Goal: Transaction & Acquisition: Purchase product/service

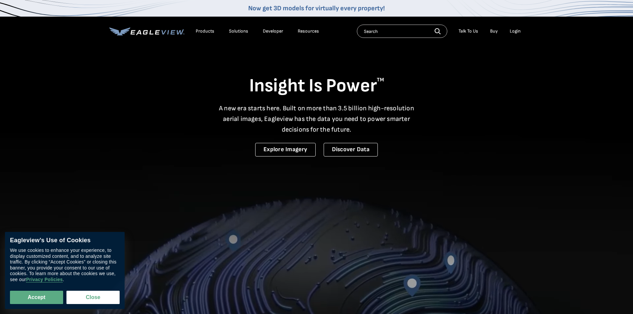
click at [520, 29] on div "Login" at bounding box center [515, 31] width 11 height 6
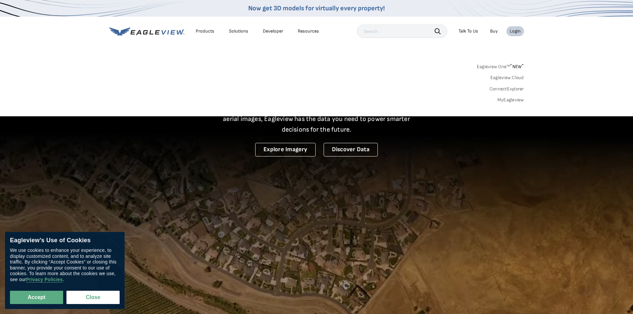
click at [510, 98] on link "MyEagleview" at bounding box center [511, 100] width 27 height 6
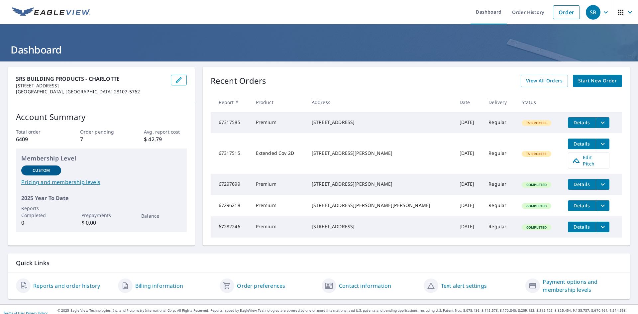
click at [600, 83] on span "Start New Order" at bounding box center [598, 81] width 39 height 8
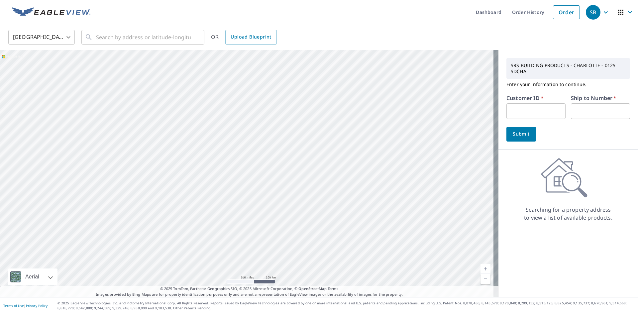
click at [524, 107] on input "text" at bounding box center [536, 111] width 59 height 16
paste input "S033725"
type input "S033725"
drag, startPoint x: 596, startPoint y: 112, endPoint x: 592, endPoint y: 118, distance: 6.9
click at [596, 112] on input "text" at bounding box center [600, 111] width 59 height 16
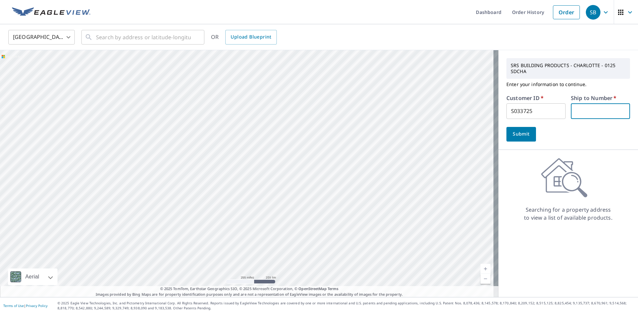
type input "1"
click at [125, 32] on input "text" at bounding box center [143, 37] width 95 height 19
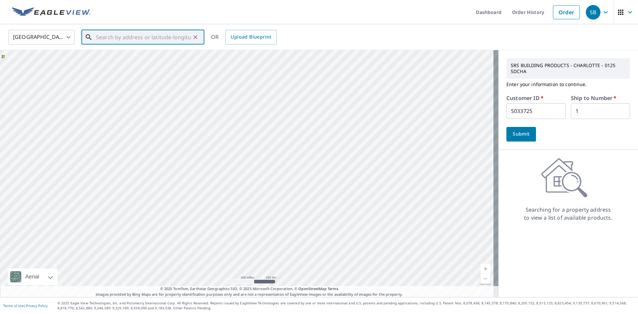
paste input "270 Shellie Drive, Rockwell NC 28138"
type input "270 Shellie Drive, Rockwell NC 28138"
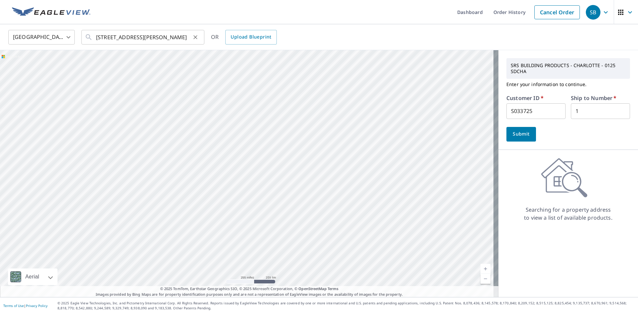
scroll to position [0, 0]
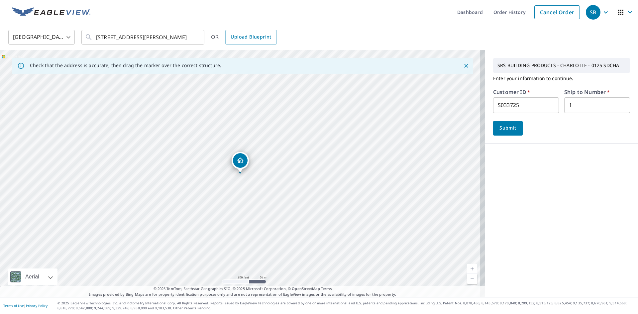
click at [502, 134] on button "Submit" at bounding box center [508, 128] width 30 height 15
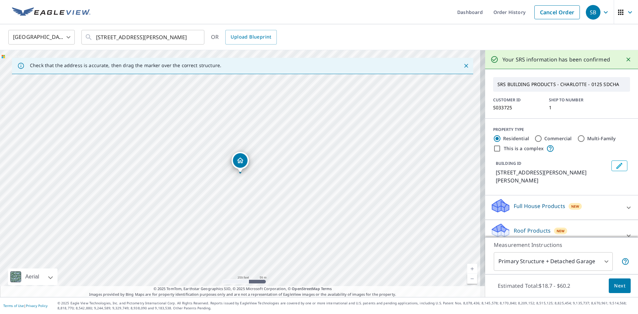
click at [609, 287] on button "Next" at bounding box center [620, 286] width 22 height 15
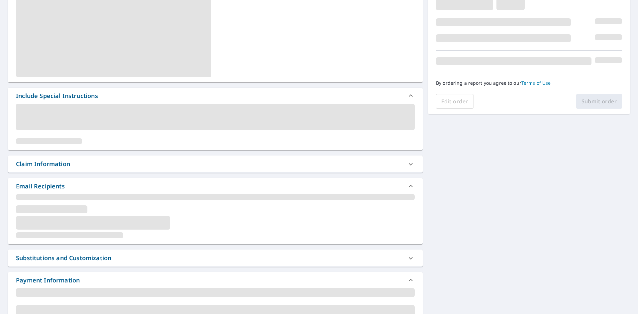
scroll to position [133, 0]
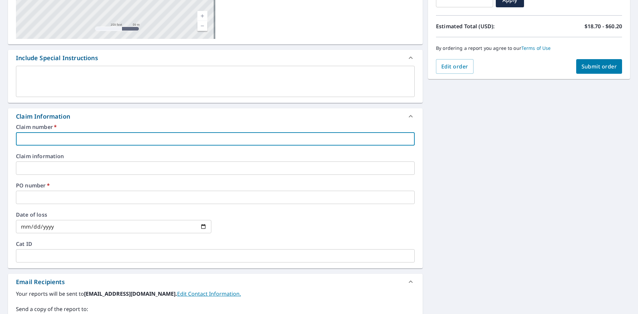
click at [95, 142] on input "text" at bounding box center [215, 138] width 399 height 13
type input "125"
checkbox input "true"
click at [79, 202] on input "text" at bounding box center [215, 197] width 399 height 13
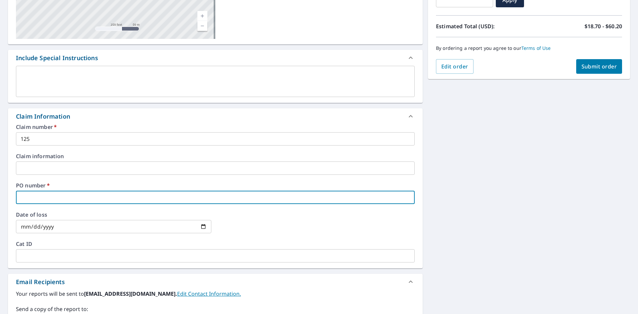
type input "2125"
checkbox input "true"
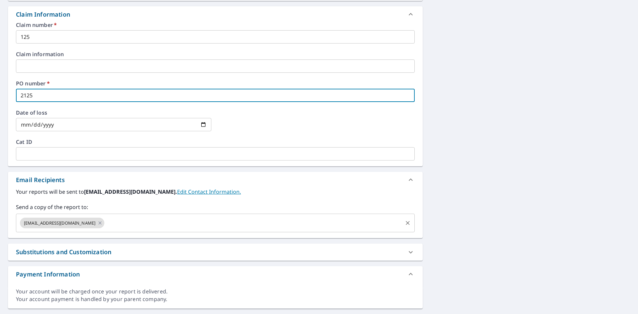
scroll to position [252, 0]
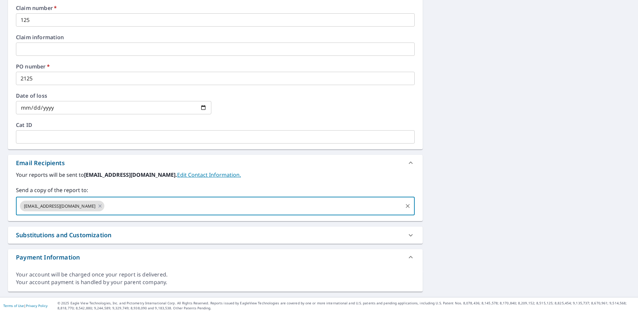
click at [144, 207] on input "text" at bounding box center [253, 206] width 297 height 13
paste input "Seth.Pardue@srsbuildingproducts.com"
type input "Seth.Pardue@srsbuildingproducts.com"
click at [252, 176] on label "Your reports will be sent to sdcha0125@srsicorp.com. Edit Contact Information." at bounding box center [215, 175] width 399 height 8
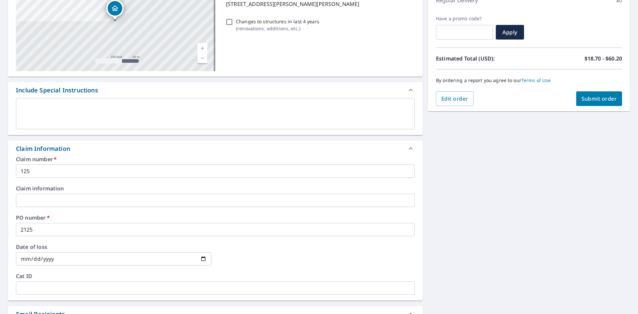
scroll to position [19, 0]
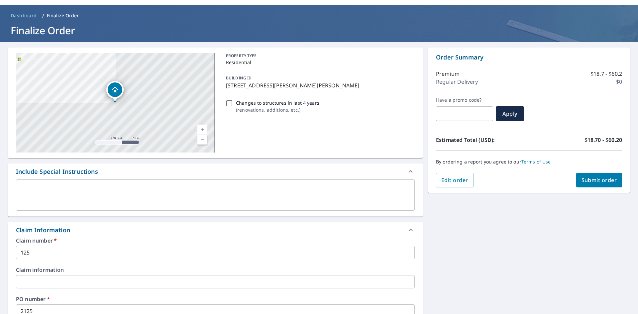
click at [579, 175] on button "Submit order" at bounding box center [600, 180] width 46 height 15
checkbox input "true"
